Goal: Information Seeking & Learning: Learn about a topic

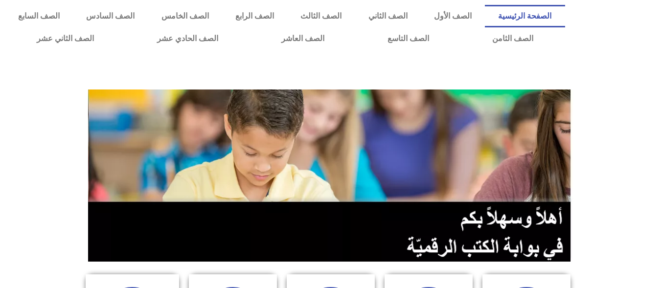
scroll to position [252, 0]
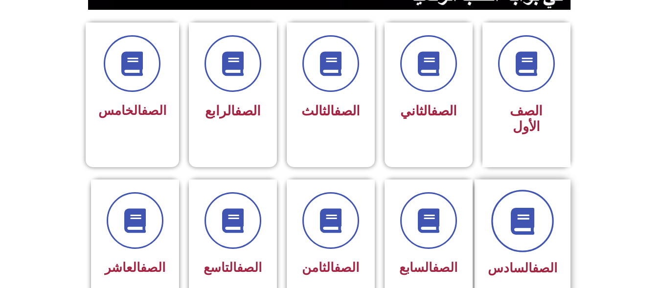
click at [502, 194] on span at bounding box center [522, 221] width 63 height 63
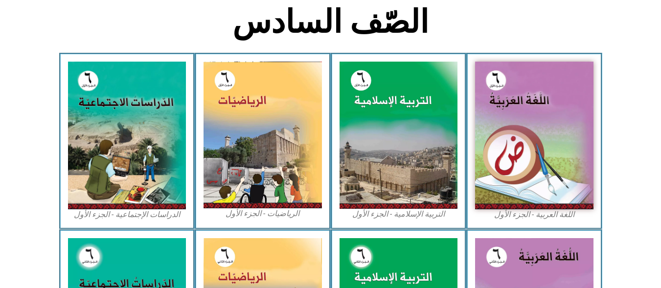
scroll to position [504, 0]
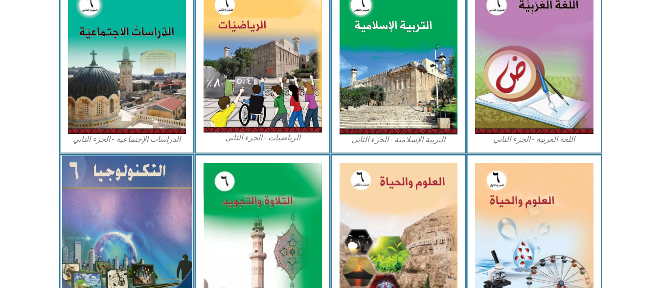
click at [90, 211] on img at bounding box center [127, 235] width 130 height 158
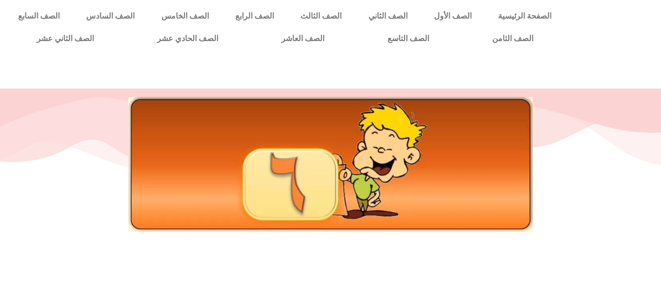
scroll to position [252, 0]
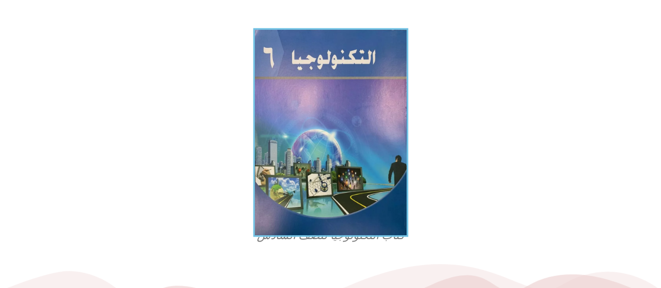
click at [391, 129] on img at bounding box center [330, 132] width 155 height 209
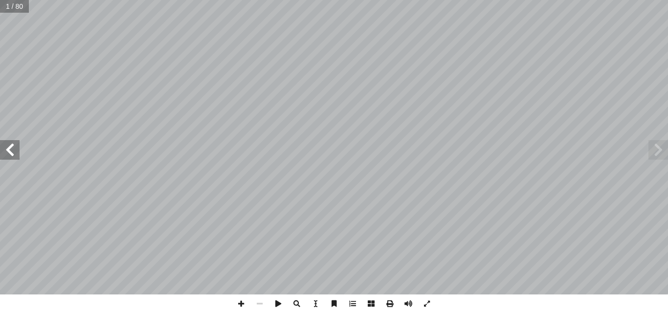
click at [3, 157] on span at bounding box center [10, 150] width 20 height 20
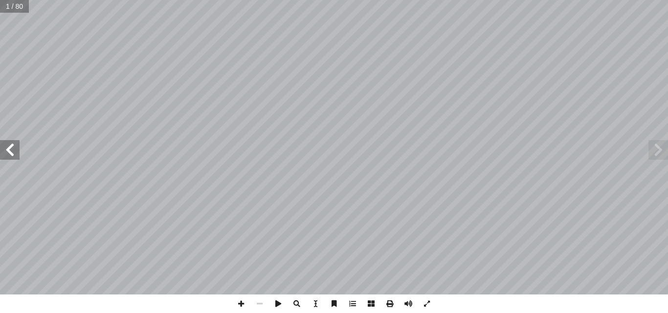
click at [3, 157] on span at bounding box center [10, 150] width 20 height 20
click at [7, 147] on span at bounding box center [10, 150] width 20 height 20
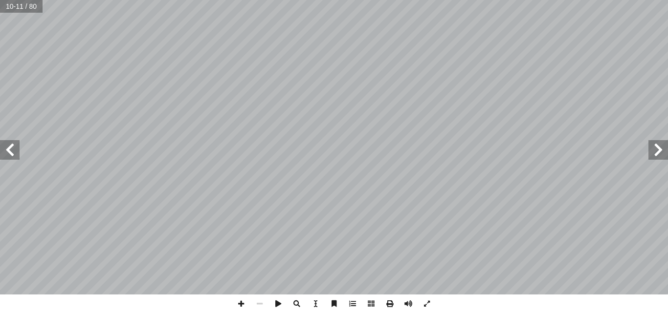
click at [7, 147] on span at bounding box center [10, 150] width 20 height 20
click at [238, 288] on span at bounding box center [241, 304] width 19 height 19
click at [17, 154] on span at bounding box center [10, 150] width 20 height 20
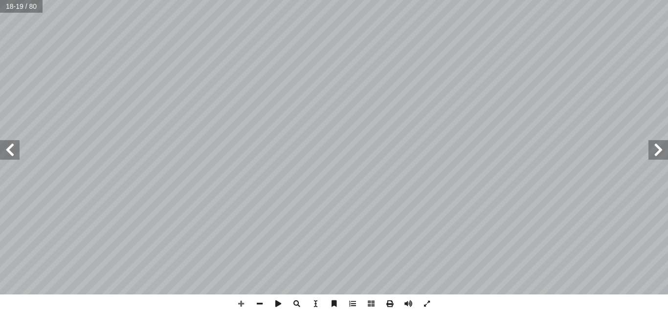
click at [18, 154] on span at bounding box center [10, 150] width 20 height 20
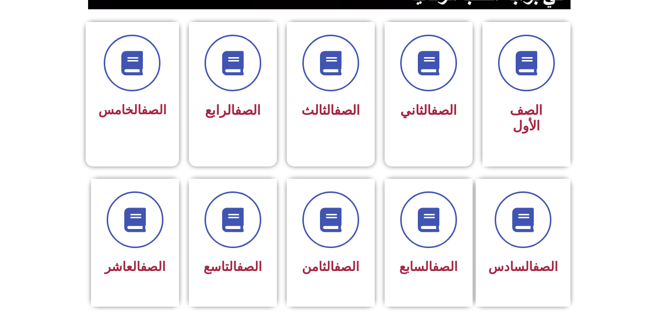
scroll to position [254, 0]
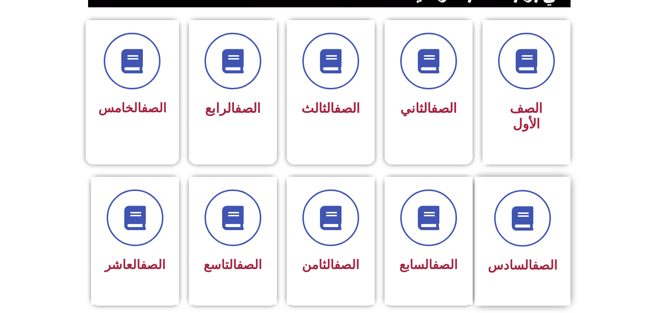
click at [529, 254] on div "الصف السادس" at bounding box center [522, 266] width 69 height 24
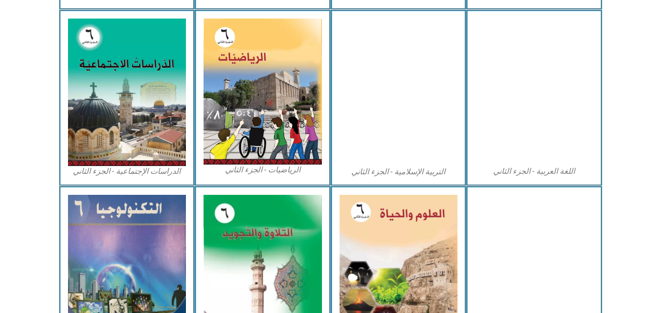
scroll to position [509, 0]
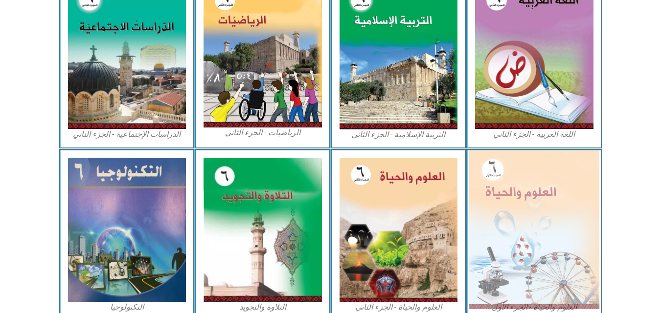
click at [562, 222] on img at bounding box center [534, 230] width 130 height 158
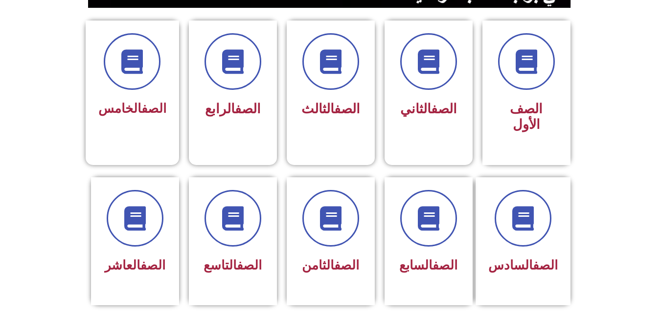
scroll to position [254, 0]
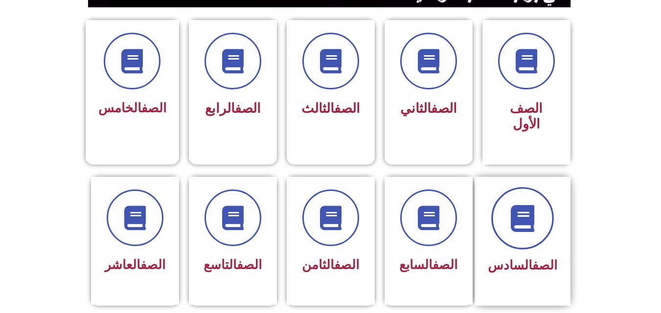
click at [530, 205] on icon at bounding box center [522, 218] width 27 height 27
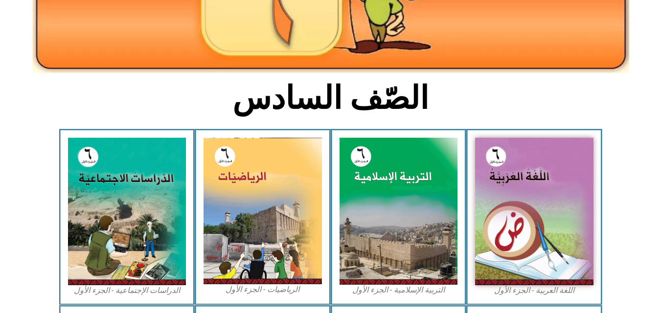
scroll to position [176, 0]
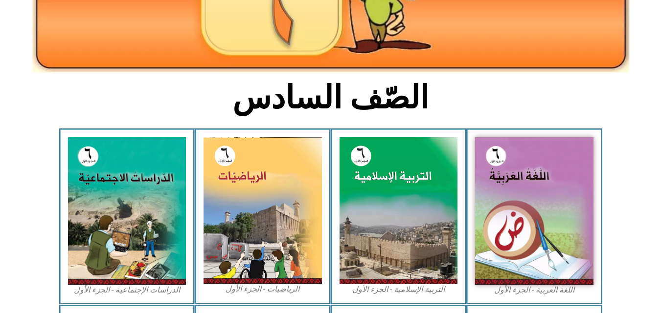
click at [530, 190] on img at bounding box center [534, 211] width 118 height 148
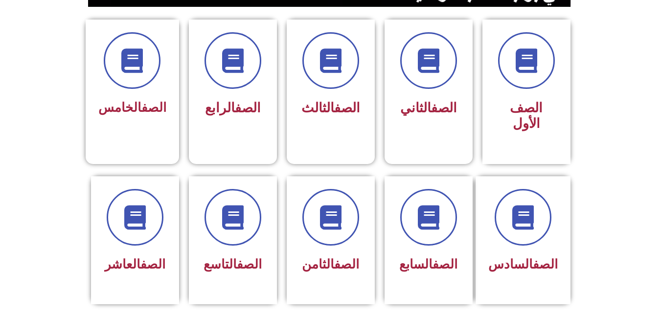
scroll to position [254, 0]
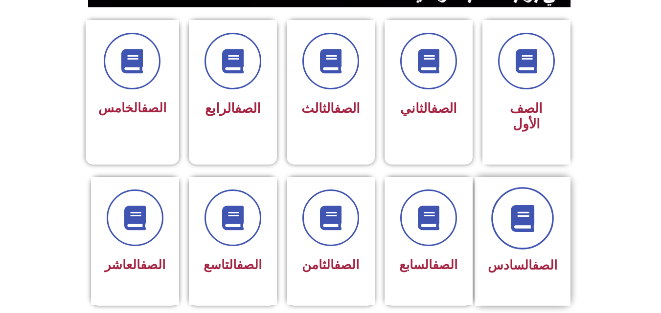
click at [498, 189] on span at bounding box center [522, 218] width 63 height 63
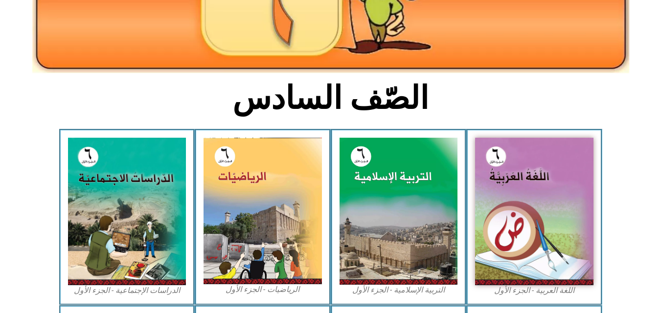
scroll to position [176, 0]
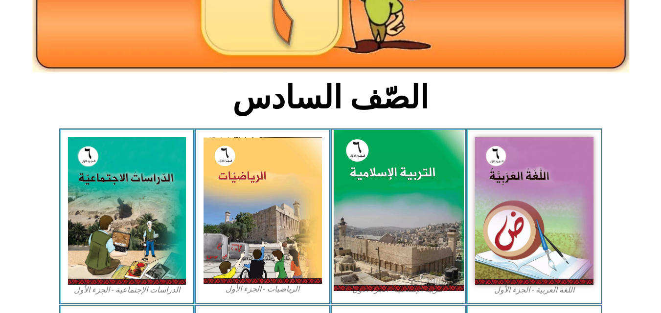
click at [391, 202] on img at bounding box center [398, 211] width 130 height 162
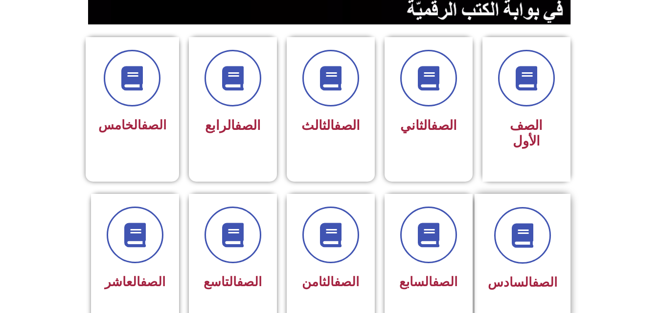
scroll to position [254, 0]
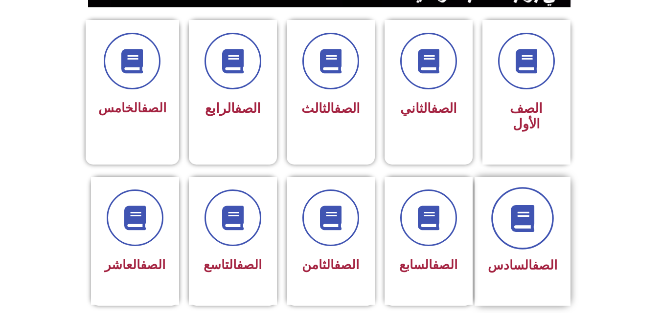
click at [536, 205] on icon at bounding box center [522, 218] width 27 height 27
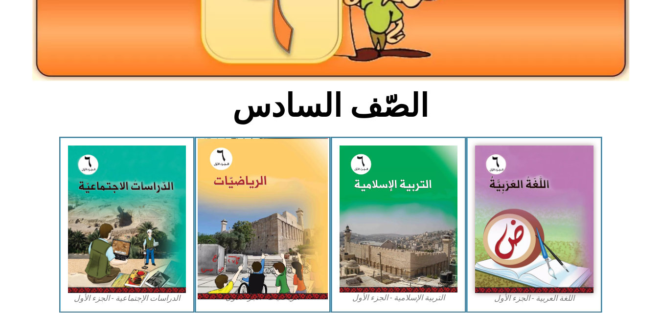
scroll to position [176, 0]
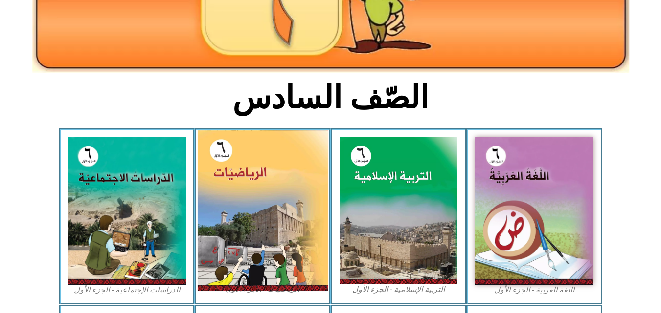
click at [243, 171] on img at bounding box center [263, 210] width 130 height 161
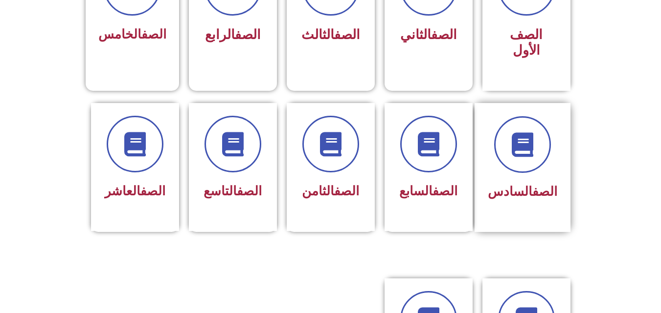
scroll to position [333, 0]
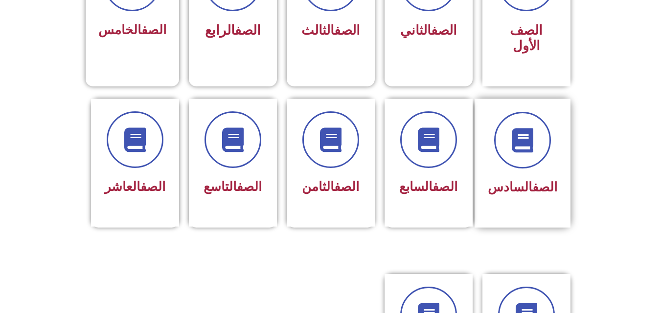
click at [536, 206] on div "الصف السادس" at bounding box center [522, 163] width 96 height 129
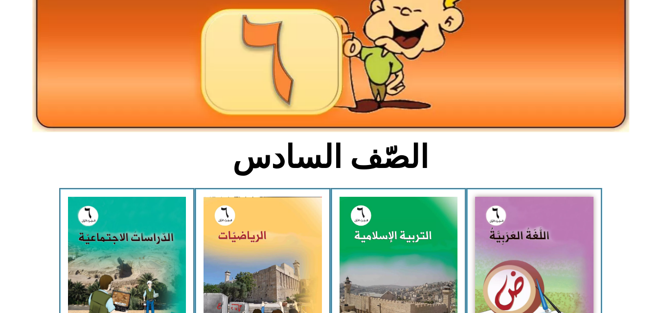
scroll to position [117, 0]
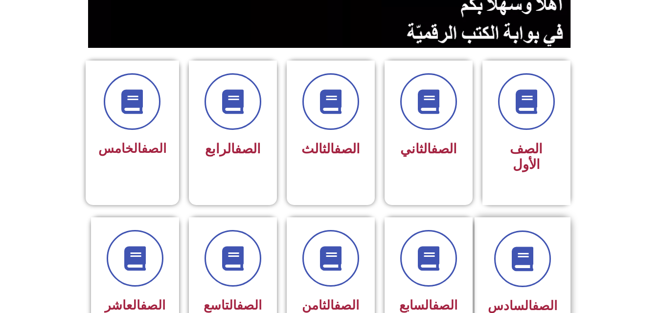
scroll to position [235, 0]
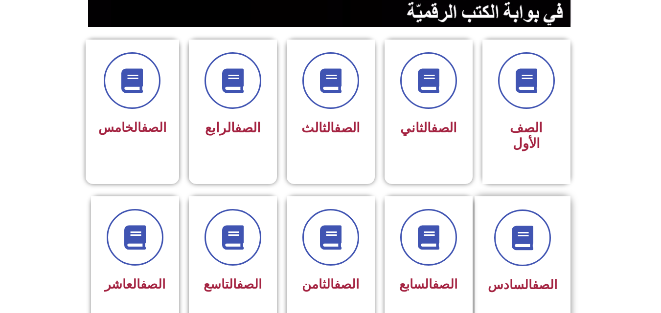
click at [532, 278] on link "الصف" at bounding box center [544, 285] width 25 height 15
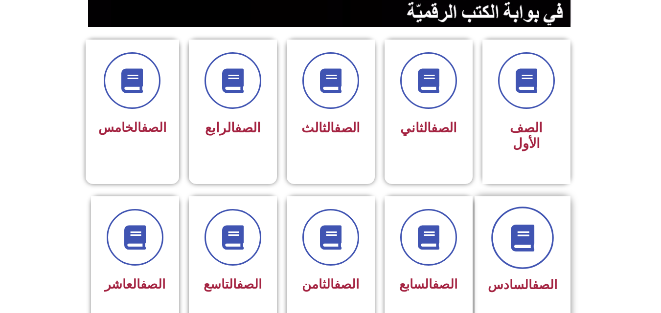
click at [521, 239] on span at bounding box center [522, 238] width 63 height 63
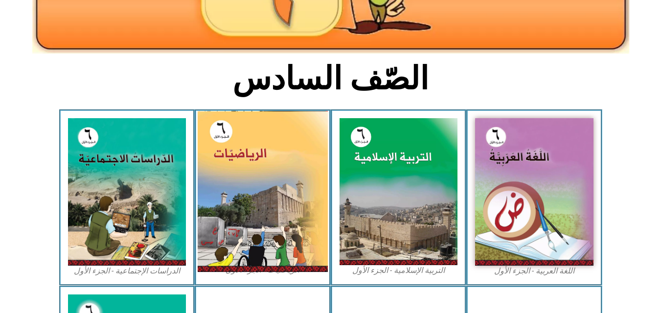
scroll to position [196, 0]
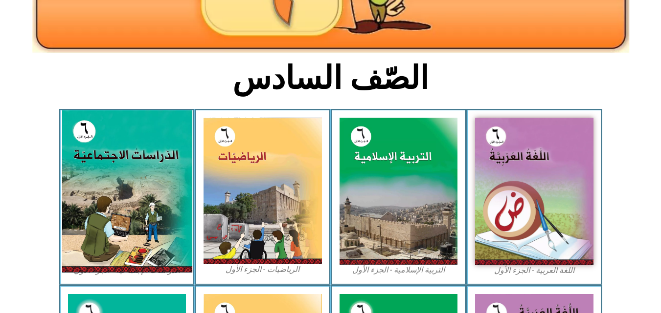
click at [139, 184] on img at bounding box center [127, 192] width 130 height 162
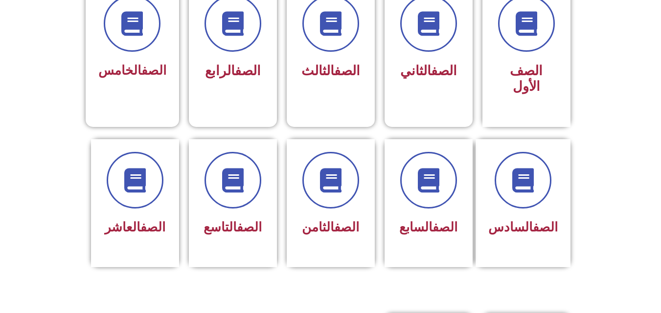
scroll to position [333, 0]
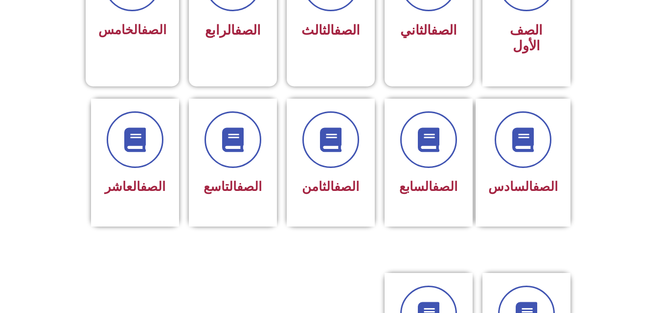
click at [537, 216] on section "الصف السادس الصف السابع الصف الثامن الصف التاسع الصف العاشر" at bounding box center [330, 174] width 661 height 175
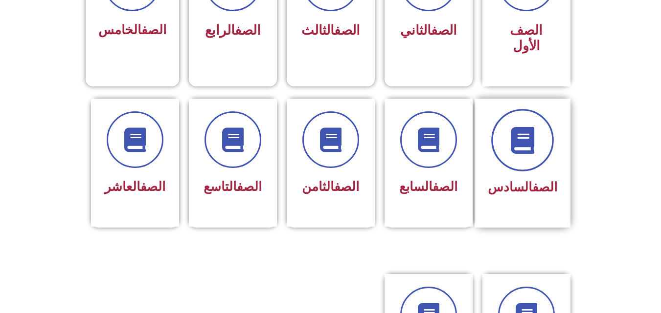
click at [528, 139] on span at bounding box center [522, 140] width 63 height 63
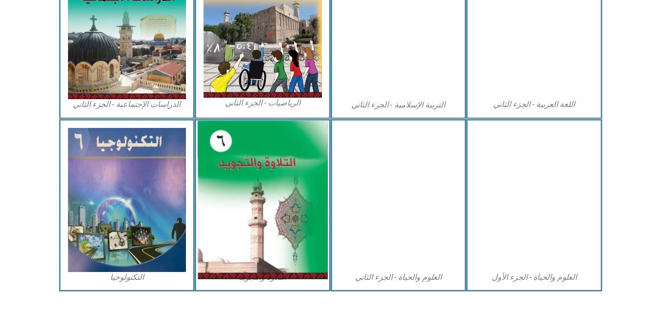
scroll to position [559, 0]
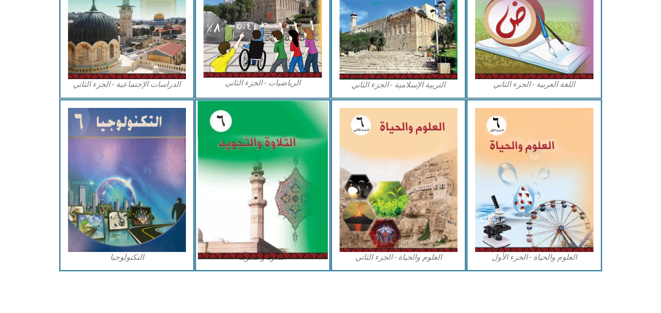
click at [231, 133] on img at bounding box center [263, 180] width 130 height 158
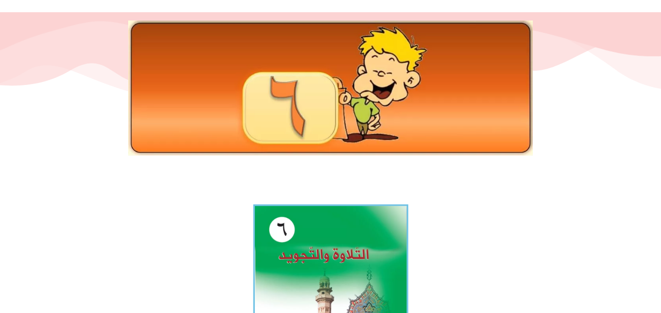
scroll to position [78, 0]
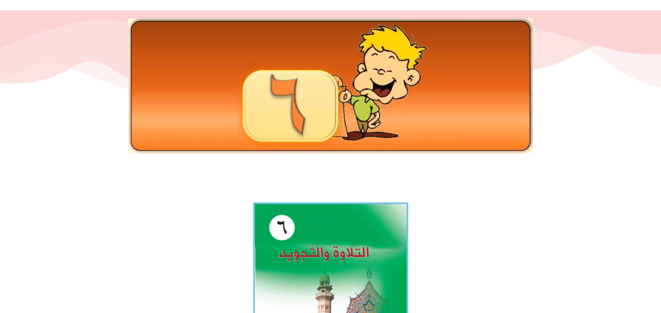
click at [293, 239] on img at bounding box center [330, 297] width 155 height 188
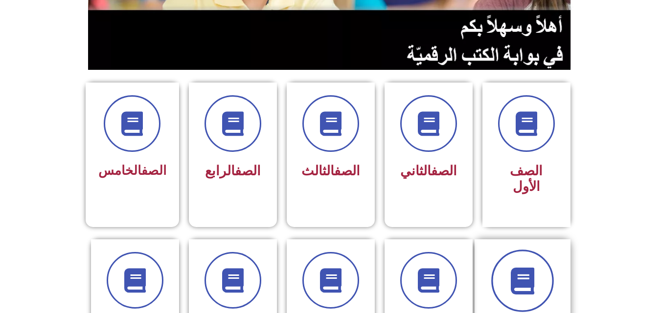
scroll to position [254, 0]
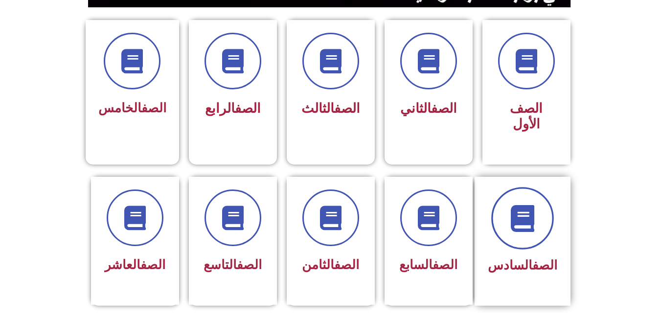
click at [523, 208] on icon at bounding box center [522, 218] width 27 height 27
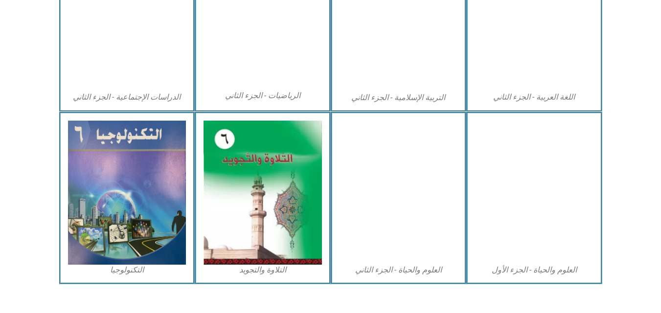
scroll to position [559, 0]
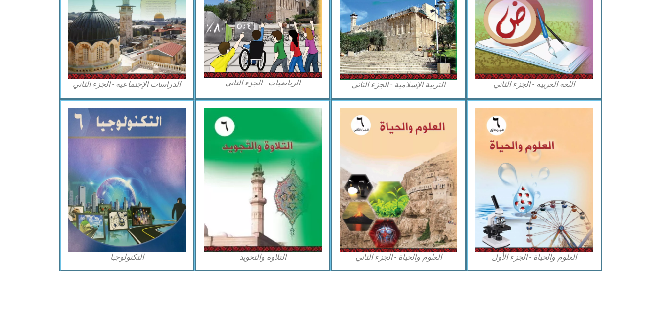
click at [118, 232] on img at bounding box center [127, 180] width 118 height 144
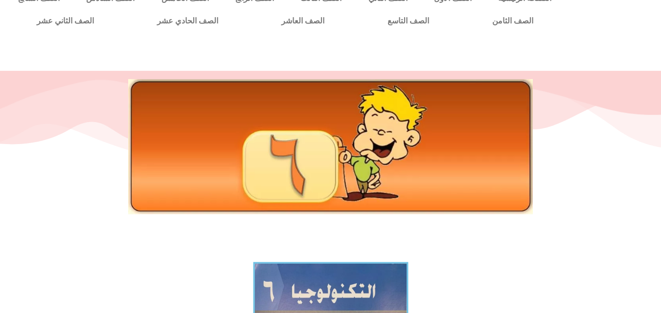
scroll to position [20, 0]
